Goal: Task Accomplishment & Management: Manage account settings

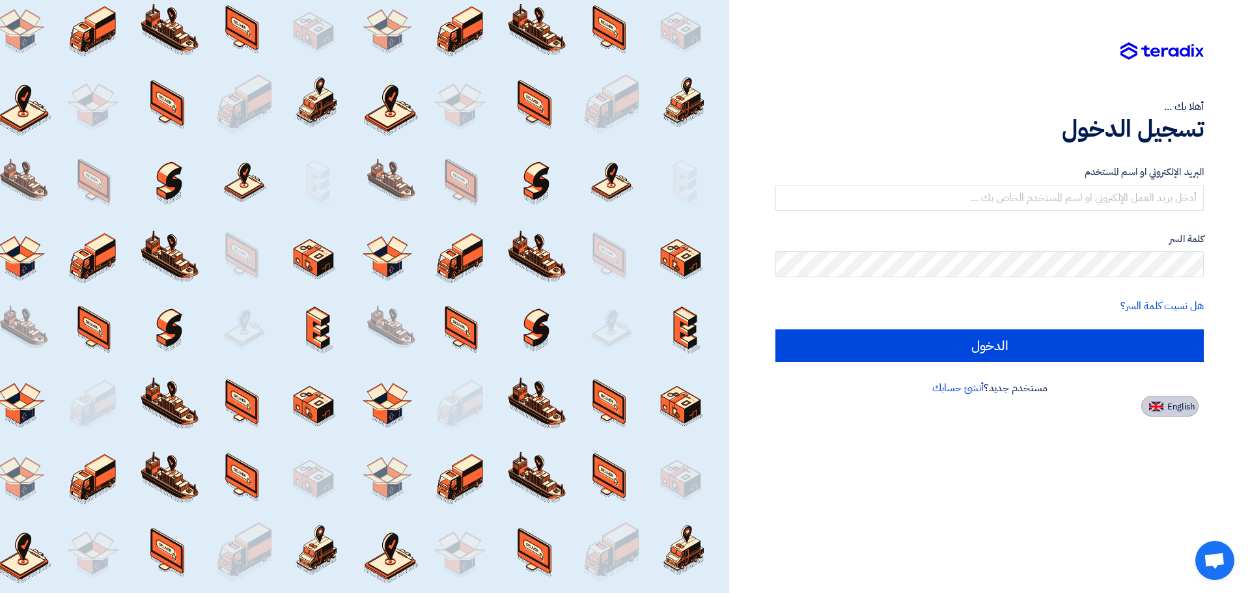
click at [1178, 415] on button "English" at bounding box center [1169, 406] width 57 height 21
type input "Sign in"
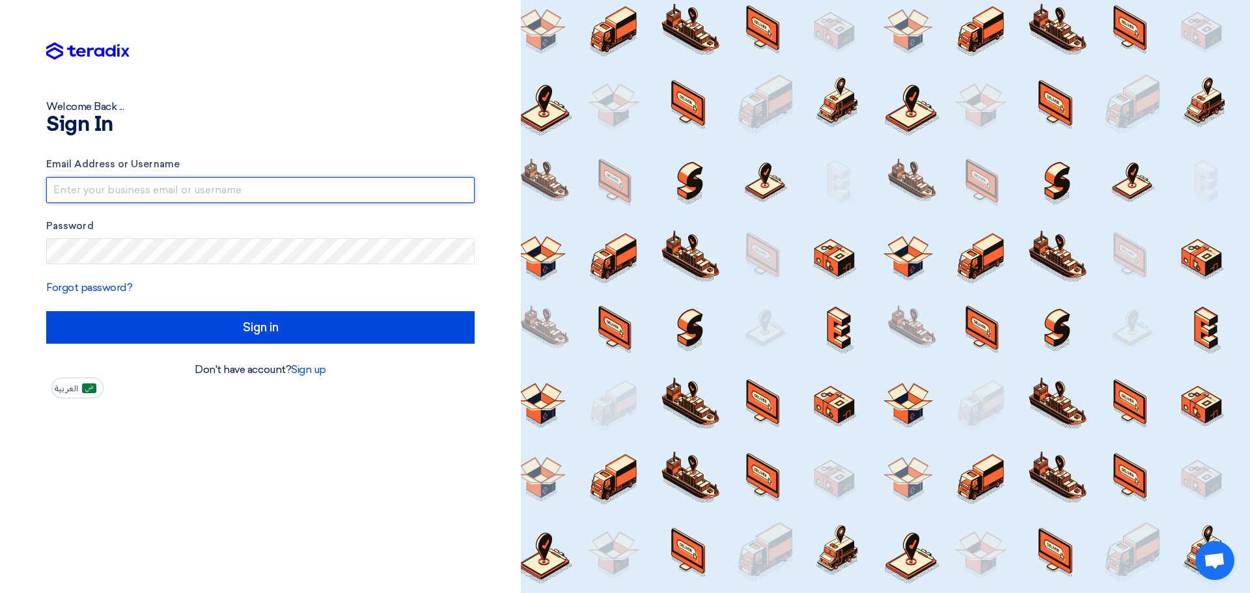
click at [326, 197] on input "text" at bounding box center [260, 190] width 428 height 26
type input "[EMAIL_ADDRESS][DOMAIN_NAME]"
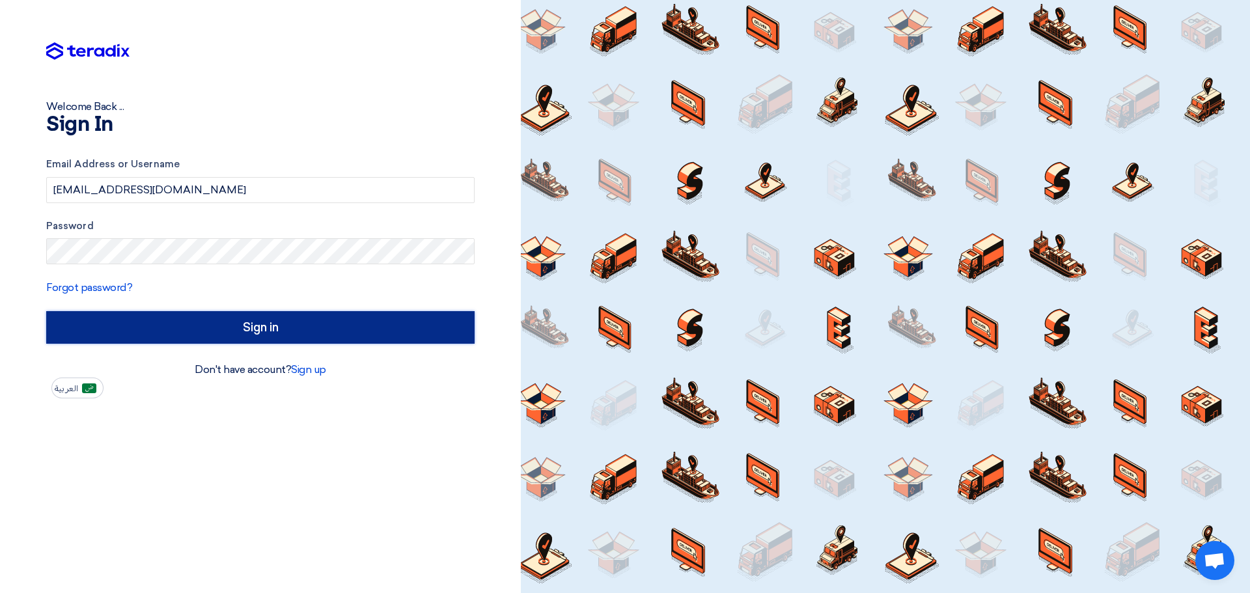
click at [261, 333] on input "Sign in" at bounding box center [260, 327] width 428 height 33
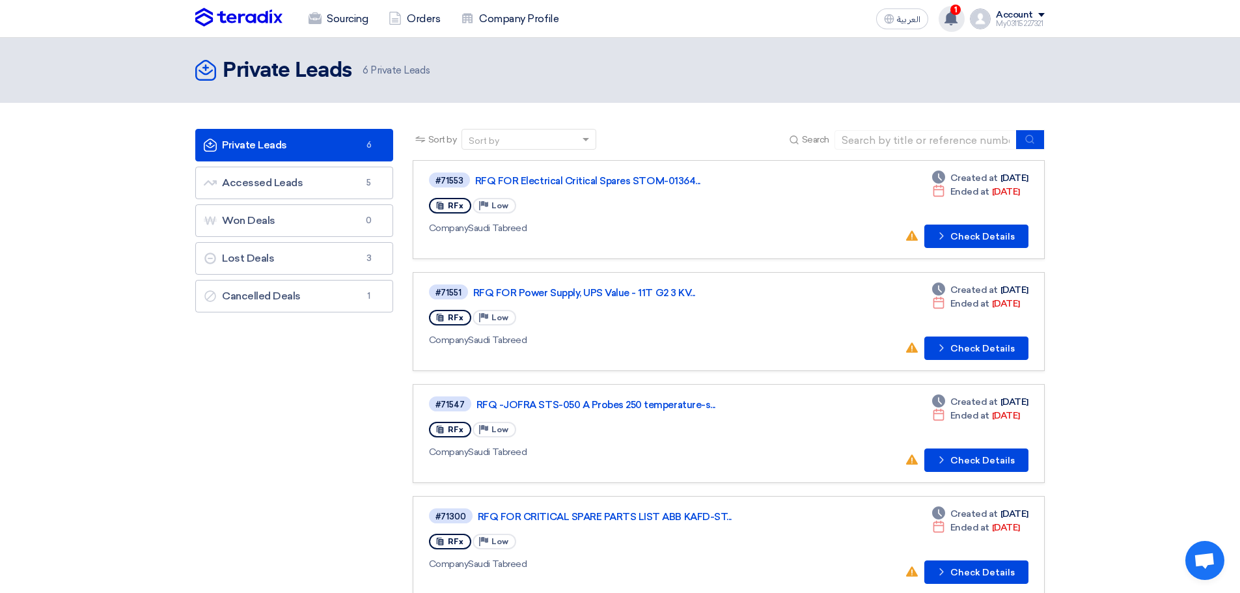
click at [960, 25] on div "1 Your offer for "STOM-014116 JODC- Safety Critical Consumables-2025" request h…" at bounding box center [952, 19] width 26 height 26
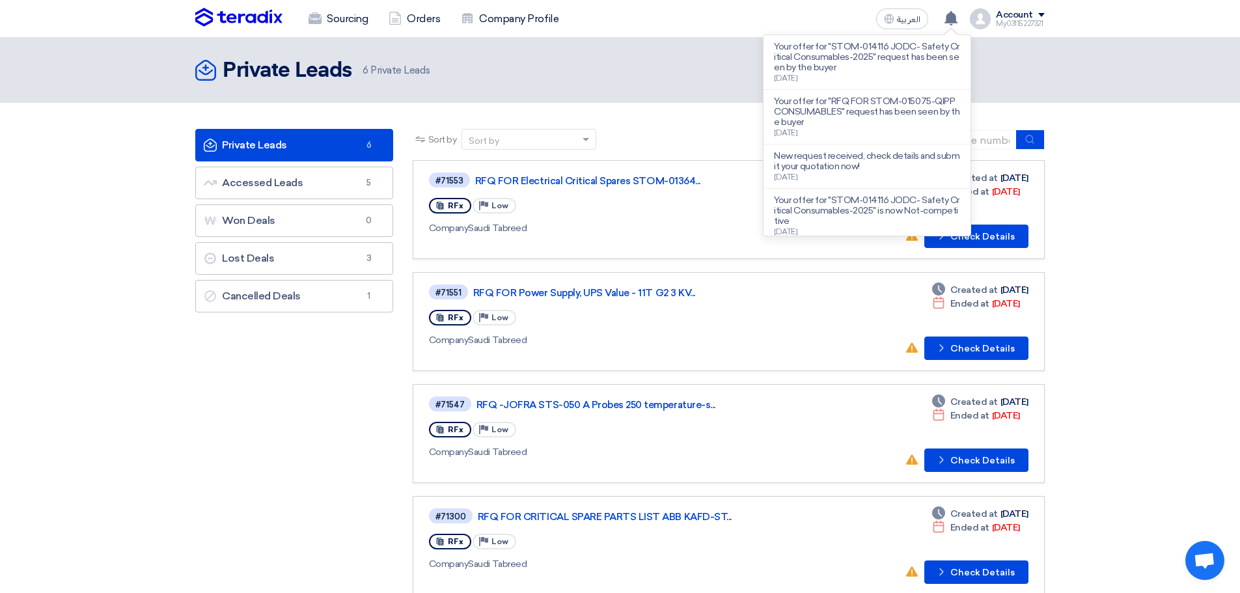
click at [717, 59] on div "Private Leads Private Leads 6 Private Leads" at bounding box center [619, 70] width 849 height 26
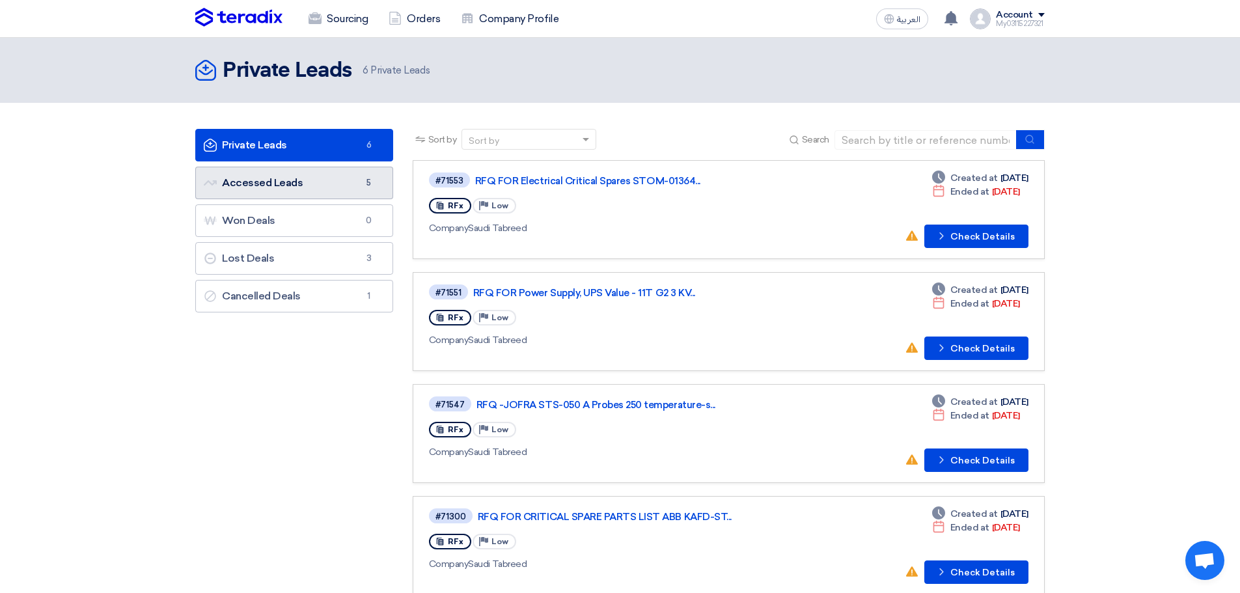
click at [243, 177] on link "Accessed Leads Accessed Leads 5" at bounding box center [294, 183] width 198 height 33
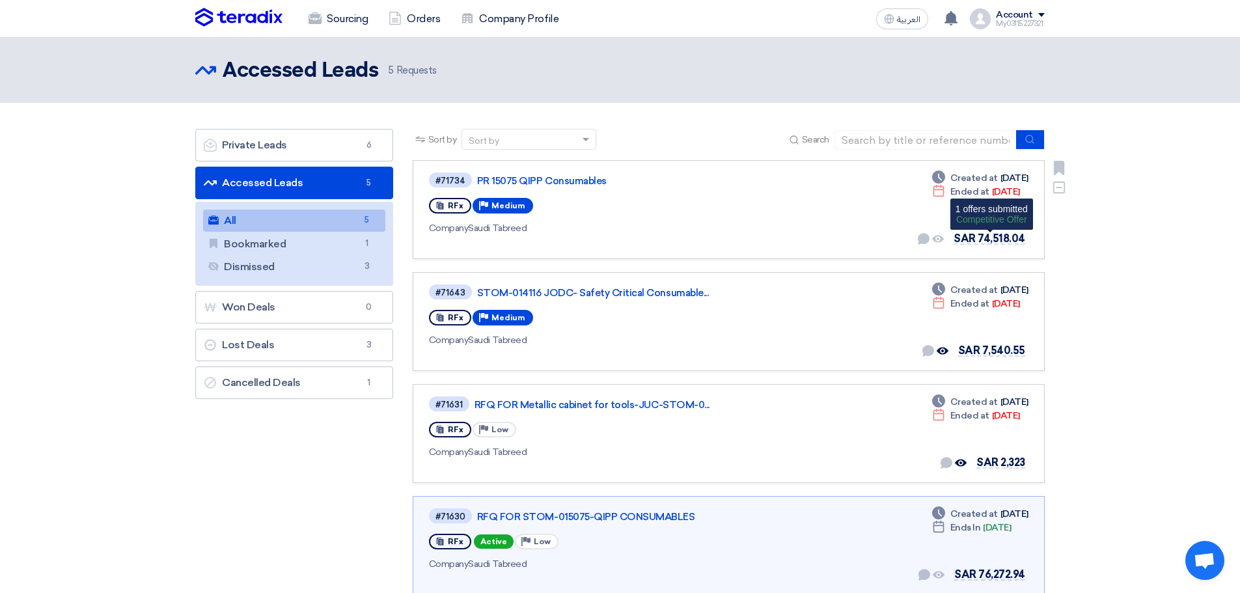
scroll to position [65, 0]
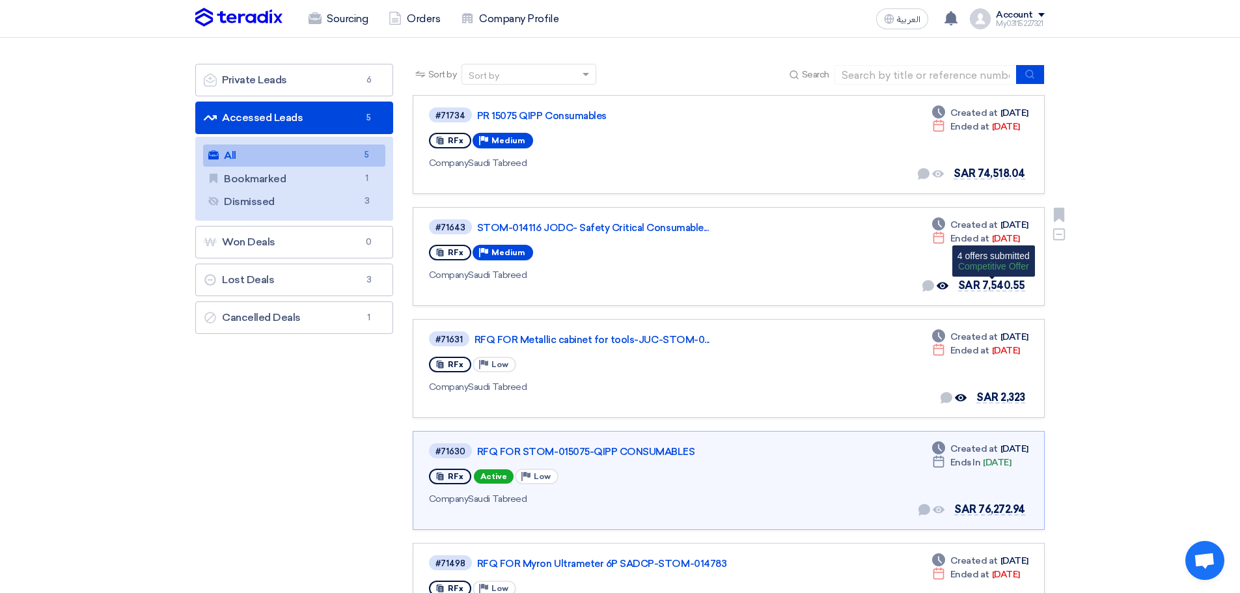
click at [978, 289] on span "SAR 7,540.55" at bounding box center [991, 285] width 67 height 12
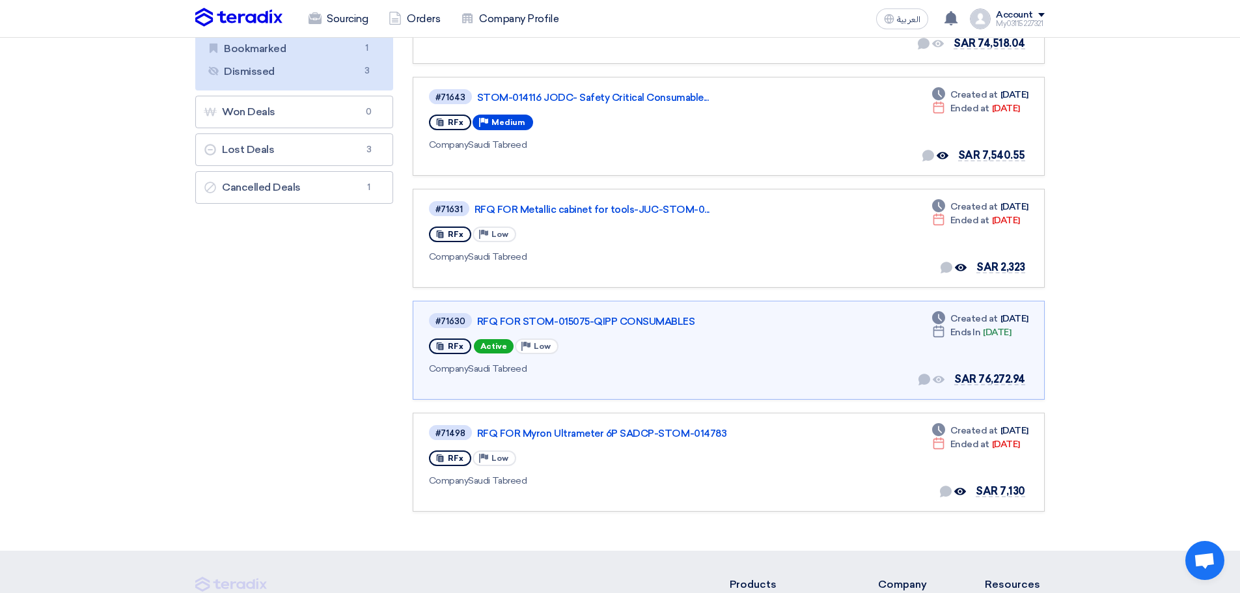
scroll to position [0, 0]
